Goal: Task Accomplishment & Management: Use online tool/utility

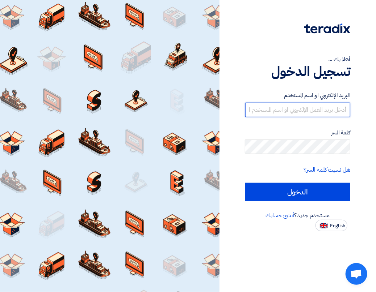
type input "[EMAIL_ADDRESS][DOMAIN_NAME]"
click at [321, 113] on input "[EMAIL_ADDRESS][DOMAIN_NAME]" at bounding box center [297, 110] width 105 height 14
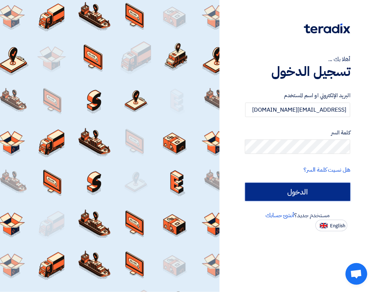
click at [349, 189] on input "الدخول" at bounding box center [297, 192] width 105 height 18
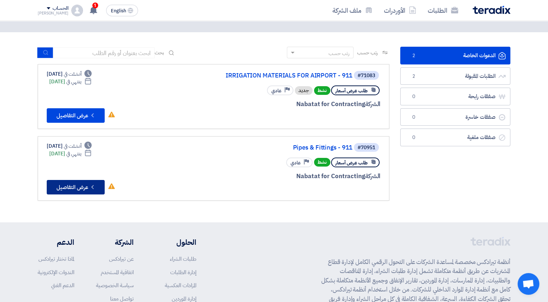
scroll to position [25, 0]
click at [72, 182] on button "Check details عرض التفاصيل" at bounding box center [76, 187] width 58 height 14
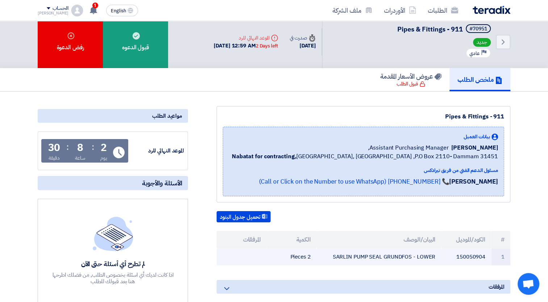
scroll to position [4, 0]
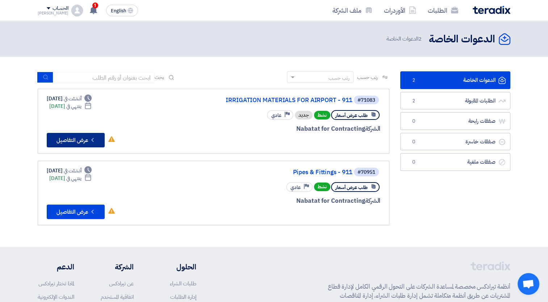
click at [90, 134] on button "Check details عرض التفاصيل" at bounding box center [76, 140] width 58 height 14
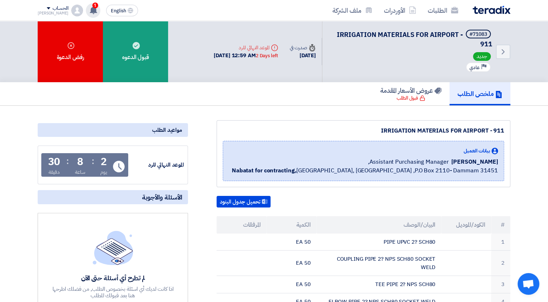
click at [86, 14] on div "1 تم نشر طلب عروض أسعار جديد - شاهد التفاصيل 1 hours ago لقد إستلمت أمر توريد ج…" at bounding box center [93, 10] width 14 height 14
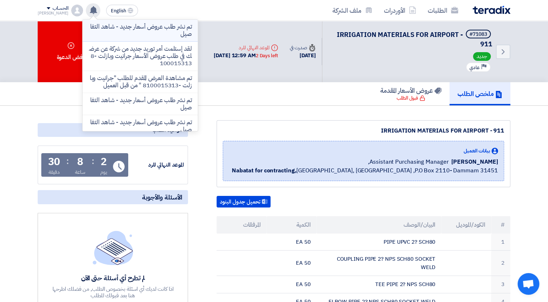
click at [120, 30] on p "تم نشر طلب عروض أسعار جديد - شاهد التفاصيل" at bounding box center [140, 30] width 104 height 14
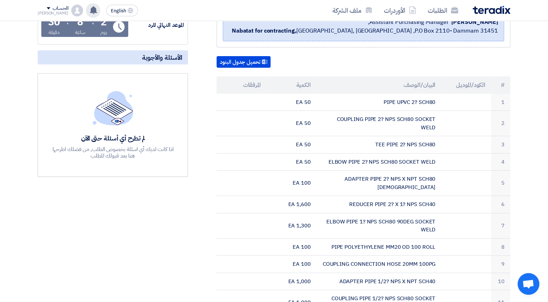
scroll to position [140, 0]
click at [237, 57] on button "تحميل جدول البنود" at bounding box center [243, 61] width 54 height 12
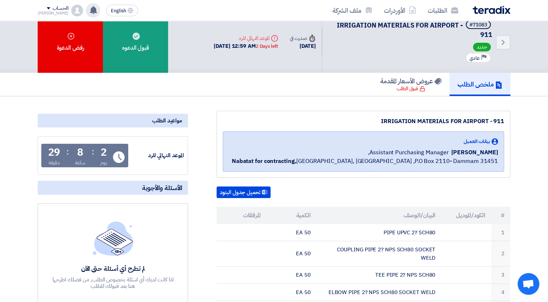
scroll to position [0, 0]
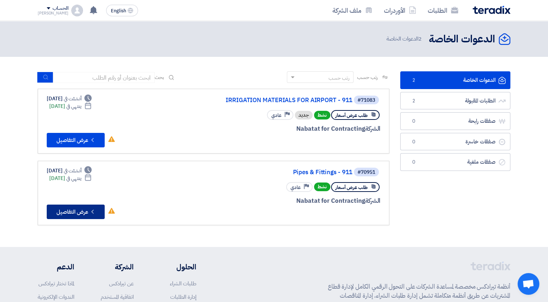
click at [86, 215] on button "Check details عرض التفاصيل" at bounding box center [76, 211] width 58 height 14
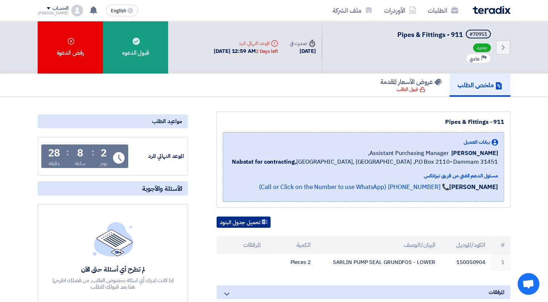
click at [261, 220] on button "تحميل جدول البنود" at bounding box center [243, 222] width 54 height 12
click at [309, 121] on div "Pipes & Fittings - 911" at bounding box center [363, 122] width 281 height 9
